Goal: Information Seeking & Learning: Understand process/instructions

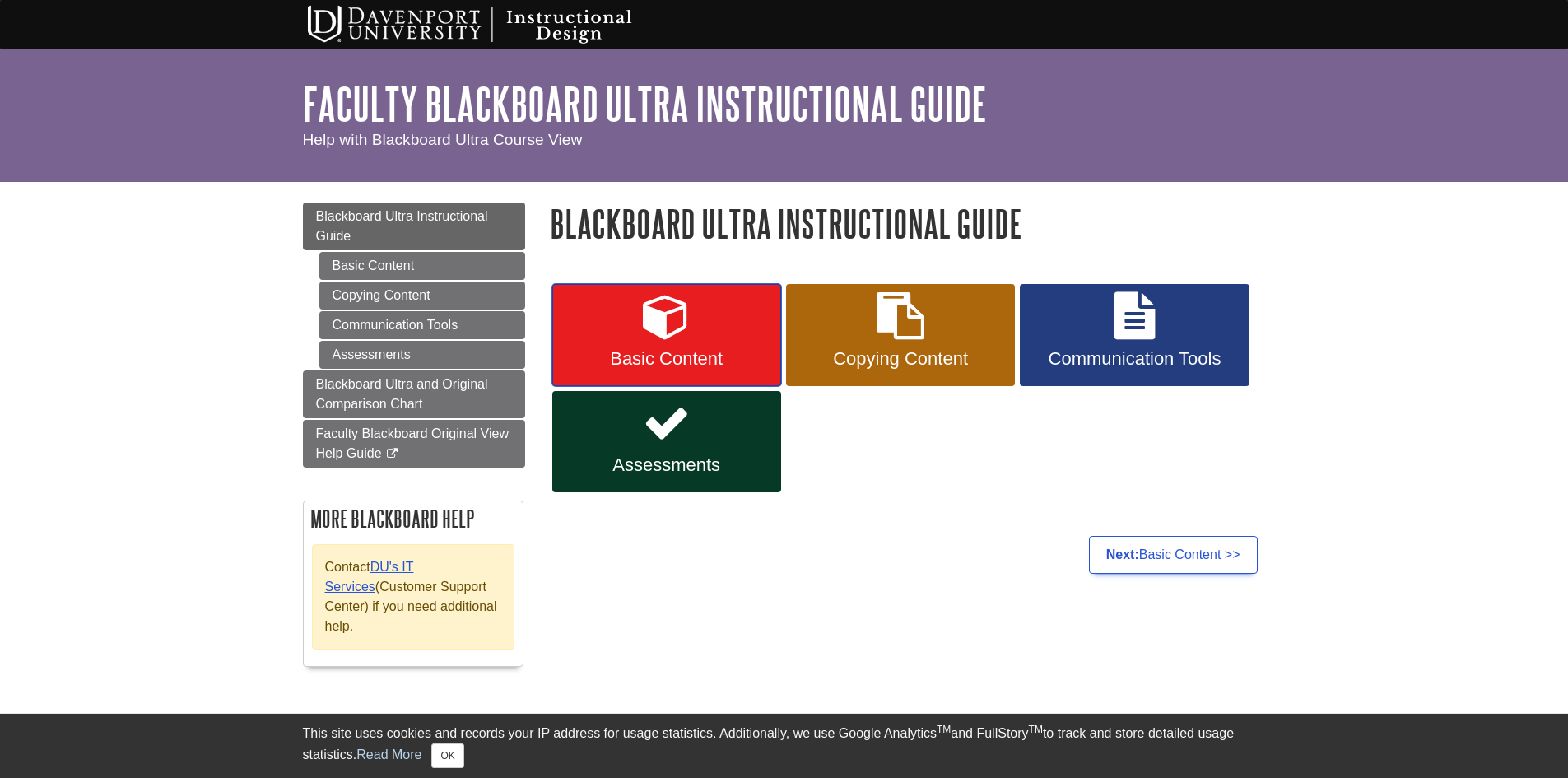
click at [675, 336] on icon at bounding box center [666, 315] width 47 height 47
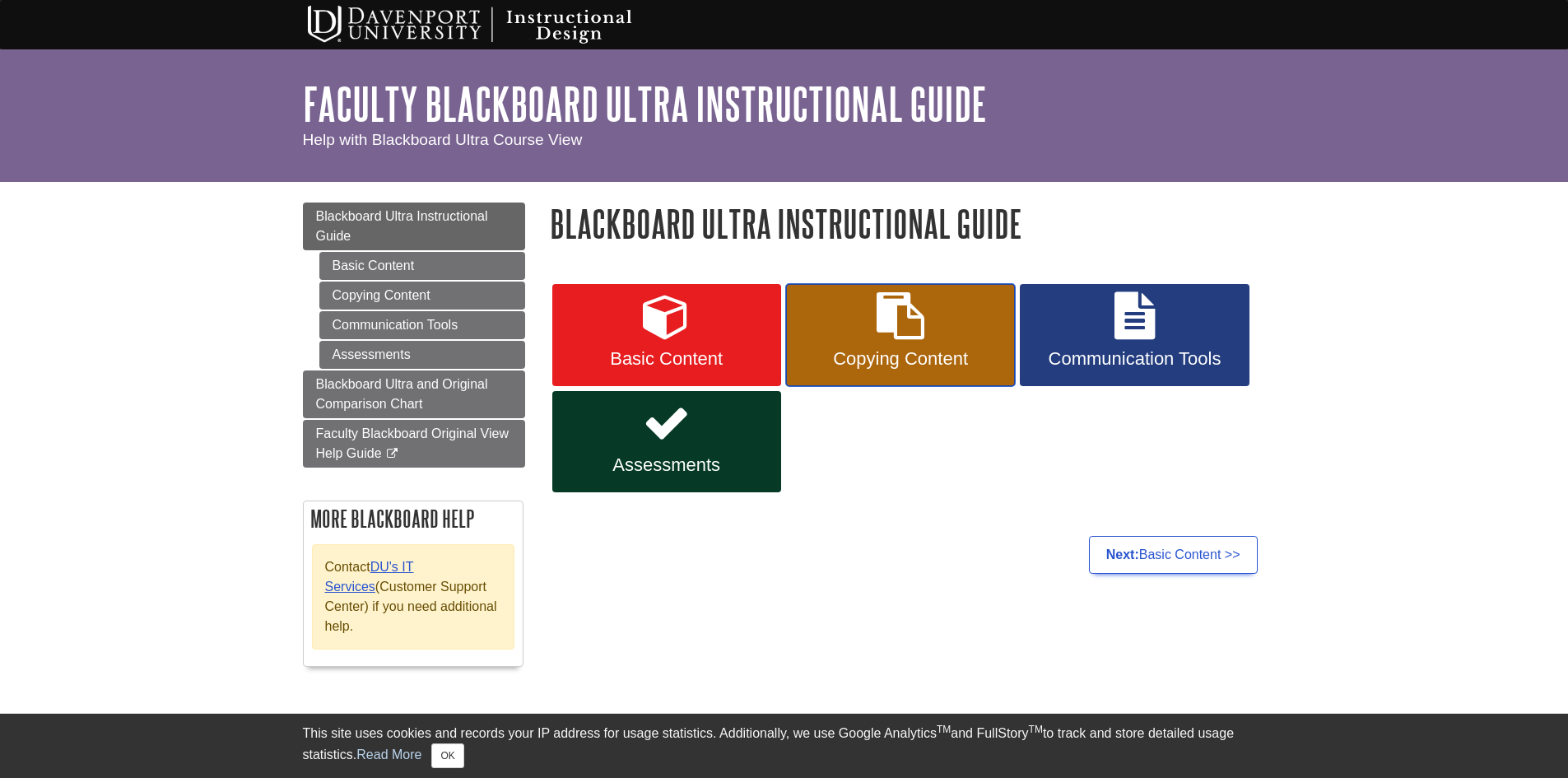
click at [935, 336] on link "Copying Content" at bounding box center [900, 335] width 229 height 102
